Goal: Transaction & Acquisition: Purchase product/service

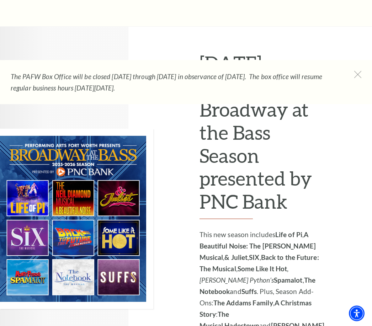
scroll to position [330, 0]
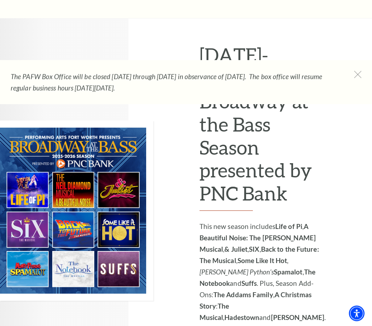
click at [130, 170] on img at bounding box center [76, 211] width 153 height 180
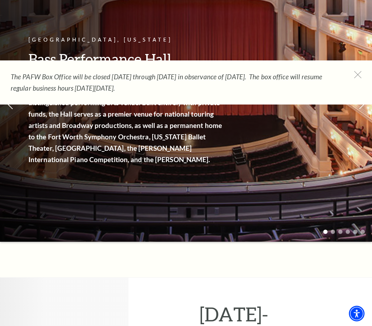
scroll to position [0, 0]
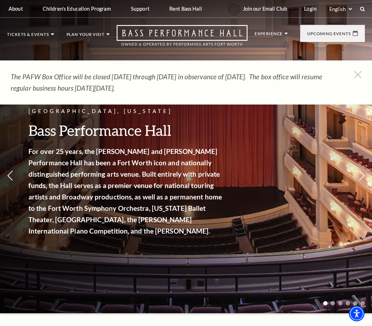
click at [359, 69] on div "The PAFW Box Office will be closed Saturday, August 30th through Monday, Septem…" at bounding box center [186, 82] width 372 height 44
click at [359, 75] on icon at bounding box center [357, 74] width 7 height 7
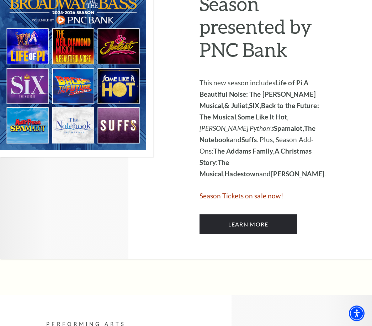
scroll to position [474, 0]
click at [266, 214] on link "Learn More" at bounding box center [248, 224] width 98 height 20
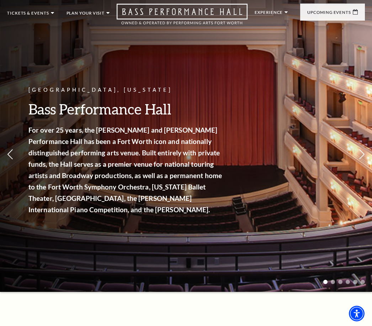
scroll to position [22, 0]
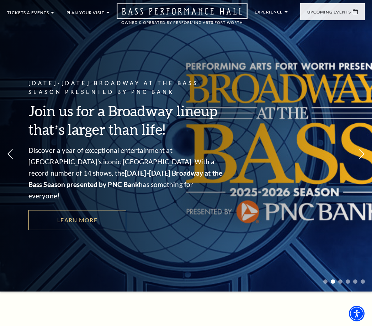
click at [96, 210] on link "Learn More" at bounding box center [77, 220] width 98 height 20
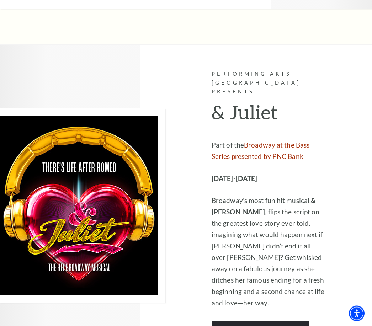
scroll to position [2215, 0]
click at [271, 321] on link "Learn More" at bounding box center [261, 331] width 98 height 20
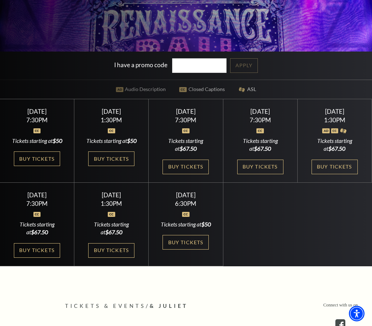
scroll to position [202, 0]
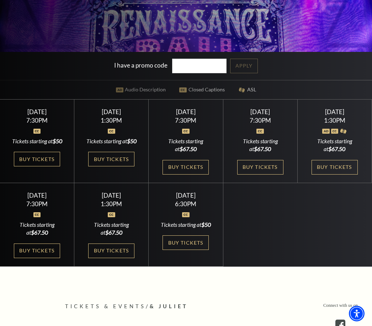
click at [192, 250] on link "Buy Tickets" at bounding box center [185, 242] width 46 height 15
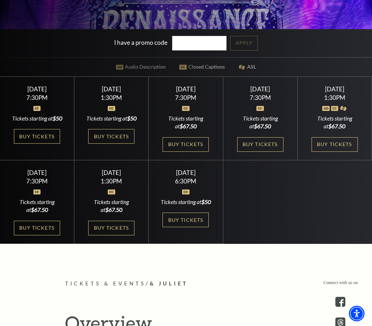
click at [188, 227] on link "Buy Tickets" at bounding box center [185, 220] width 46 height 15
click at [39, 235] on link "Buy Tickets" at bounding box center [37, 228] width 46 height 15
click at [187, 152] on link "Buy Tickets" at bounding box center [185, 144] width 46 height 15
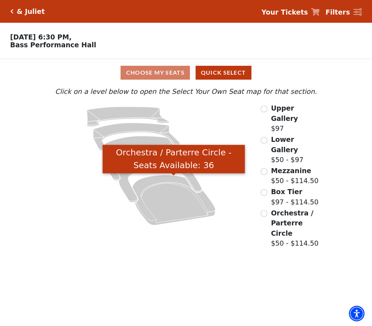
click at [178, 207] on icon "Orchestra / Parterre Circle - Seats Available: 36" at bounding box center [173, 200] width 83 height 50
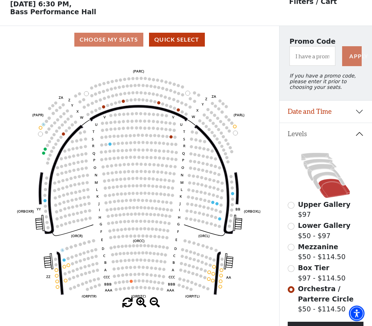
scroll to position [33, 0]
click at [171, 138] on circle at bounding box center [171, 136] width 3 height 3
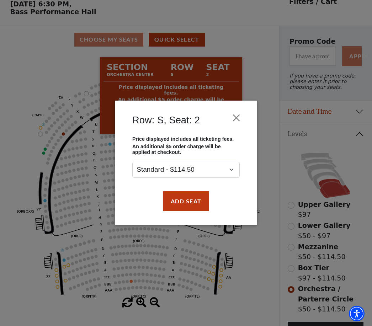
click at [250, 251] on div "Row: S, Seat: 2 Price displayed includes all ticketing fees. An additional $5 o…" at bounding box center [186, 163] width 372 height 326
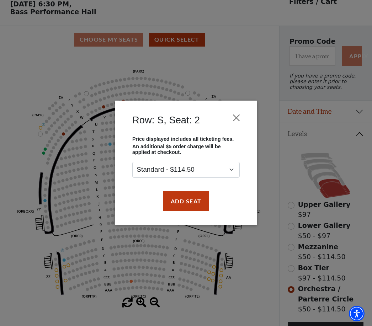
click at [237, 114] on button "Close" at bounding box center [237, 118] width 14 height 14
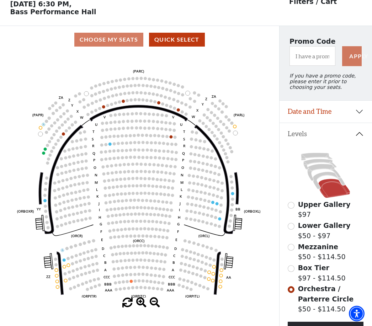
click at [158, 103] on circle at bounding box center [158, 102] width 3 height 3
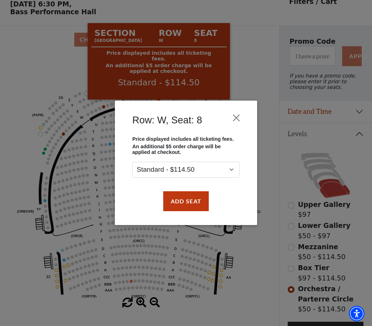
click at [234, 117] on button "Close" at bounding box center [237, 118] width 14 height 14
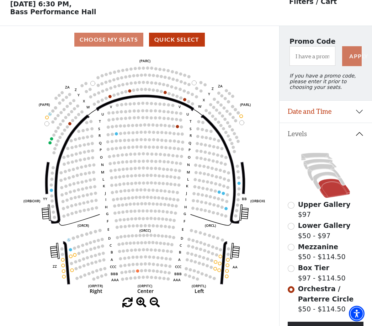
click at [244, 208] on icon "Left (ORPITL) Right (ORPITR) Center (ORPITC) ZZ AA YY BB ZA ZA (ORCL) (ORCR) (O…" at bounding box center [139, 175] width 251 height 244
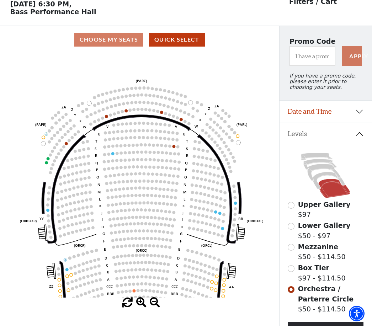
click at [45, 164] on circle at bounding box center [46, 162] width 3 height 3
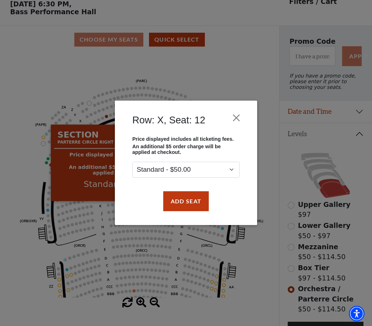
click at [30, 171] on div "Row: X, Seat: 12 Price displayed includes all ticketing fees. An additional $5 …" at bounding box center [186, 163] width 372 height 326
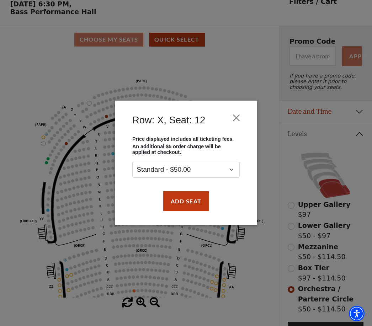
click at [235, 121] on button "Close" at bounding box center [237, 118] width 14 height 14
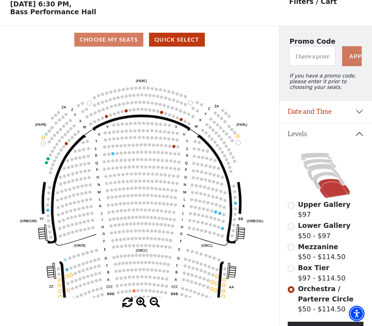
click at [48, 160] on circle at bounding box center [48, 158] width 3 height 3
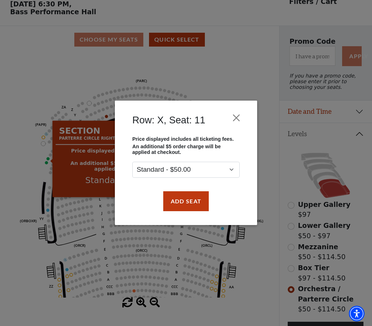
click at [194, 202] on button "Add Seat" at bounding box center [186, 201] width 46 height 20
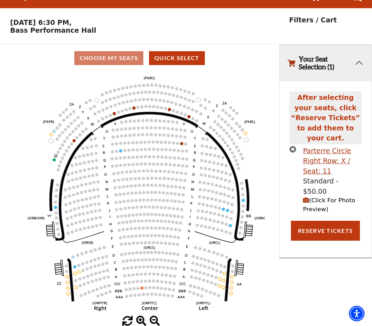
click at [142, 287] on circle at bounding box center [141, 288] width 3 height 3
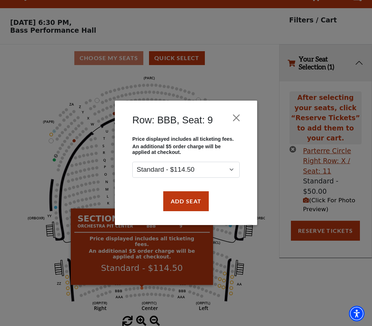
click at [237, 121] on button "Close" at bounding box center [237, 118] width 14 height 14
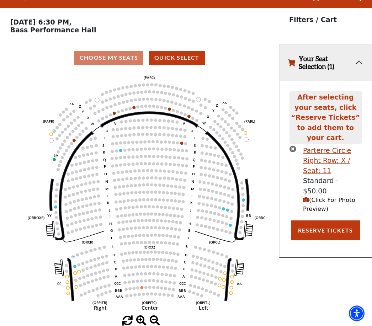
scroll to position [38, 0]
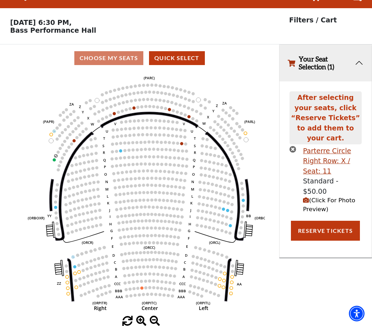
click at [116, 51] on div "Choose My Seats Quick Select" at bounding box center [139, 58] width 279 height 14
click at [122, 51] on div "Choose My Seats Quick Select" at bounding box center [139, 58] width 279 height 14
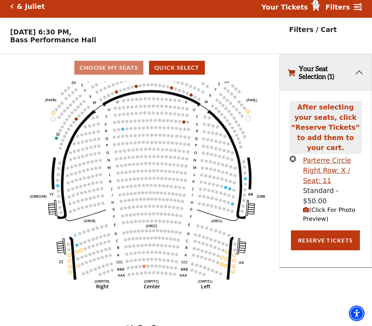
scroll to position [0, 0]
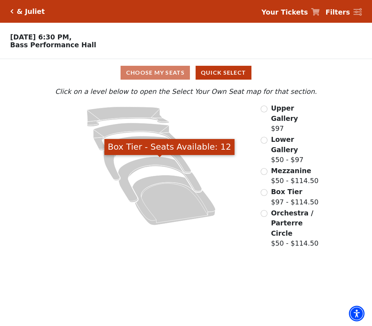
click at [195, 182] on icon "Box Tier - Seats Available: 12" at bounding box center [160, 180] width 84 height 46
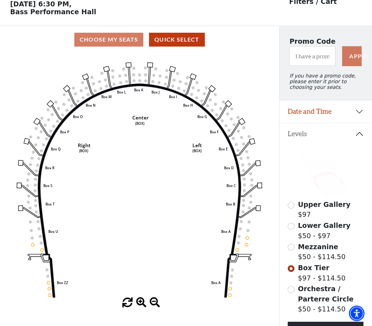
scroll to position [33, 0]
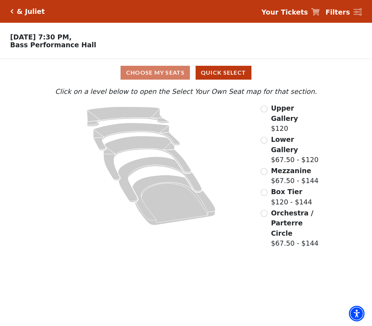
click at [176, 208] on icon "Orchestra / Parterre Circle - Seats Available: 44" at bounding box center [173, 200] width 83 height 50
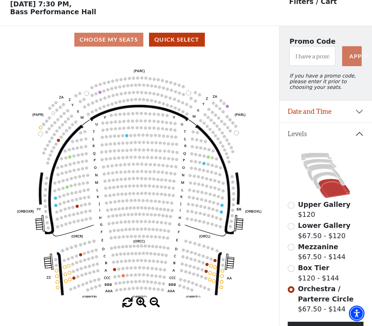
scroll to position [33, 0]
click at [57, 141] on circle at bounding box center [58, 140] width 3 height 3
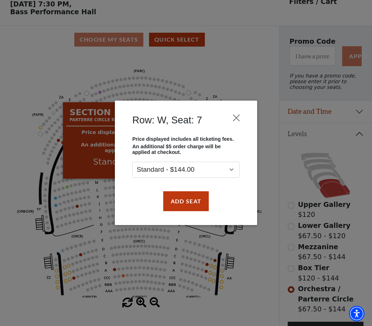
click at [238, 117] on button "Close" at bounding box center [237, 118] width 14 height 14
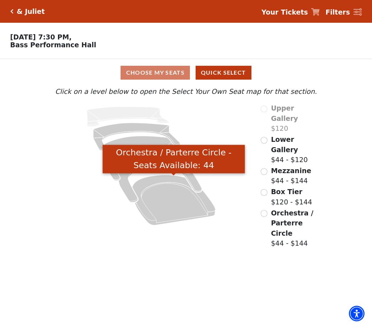
click at [185, 207] on icon "Orchestra / Parterre Circle - Seats Available: 44" at bounding box center [173, 200] width 83 height 50
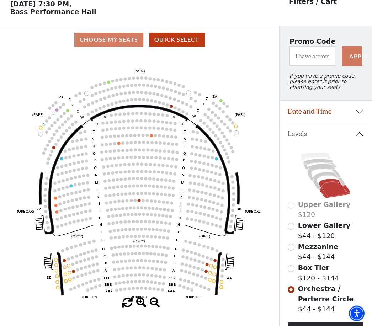
scroll to position [33, 0]
click at [172, 108] on circle at bounding box center [171, 106] width 3 height 3
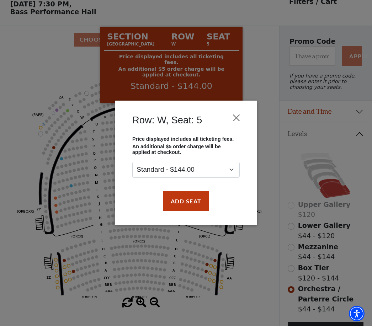
click at [236, 118] on button "Close" at bounding box center [237, 118] width 14 height 14
